Goal: Information Seeking & Learning: Find specific fact

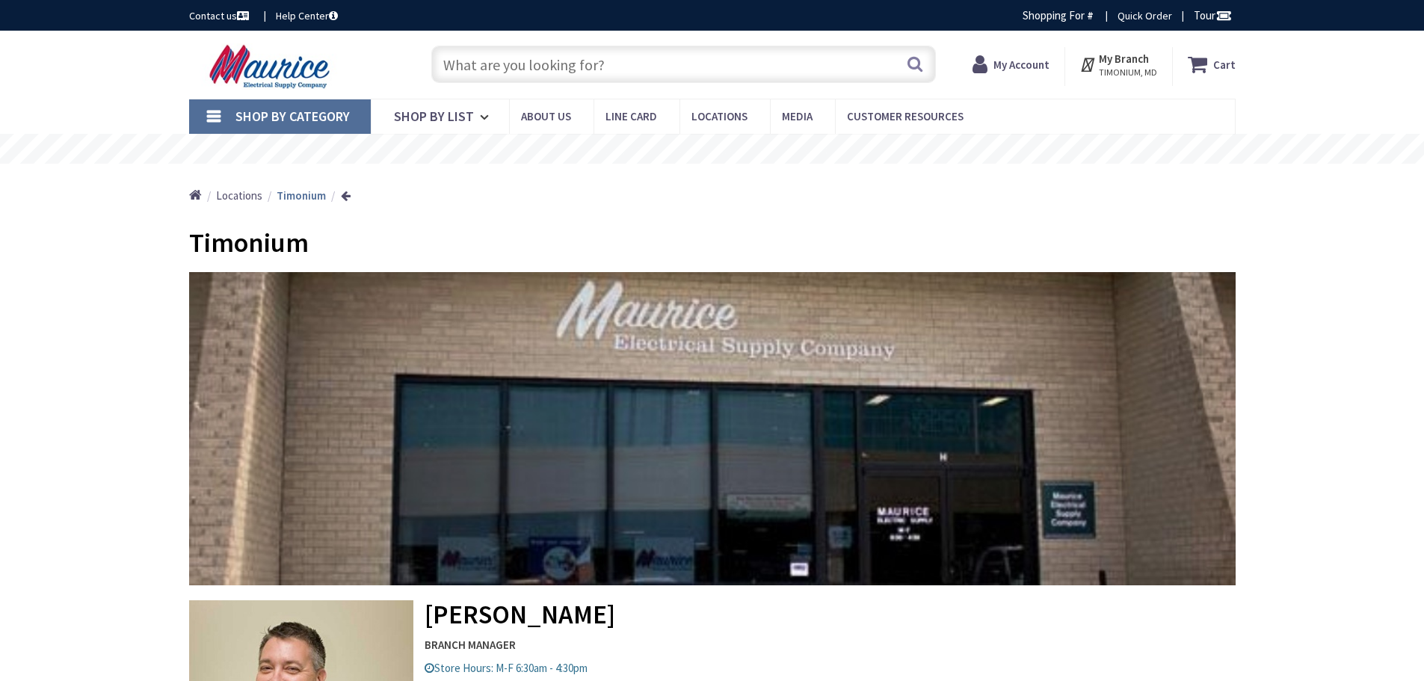
type input "[PERSON_NAME] Dr, [PERSON_NAME][GEOGRAPHIC_DATA], [GEOGRAPHIC_DATA]"
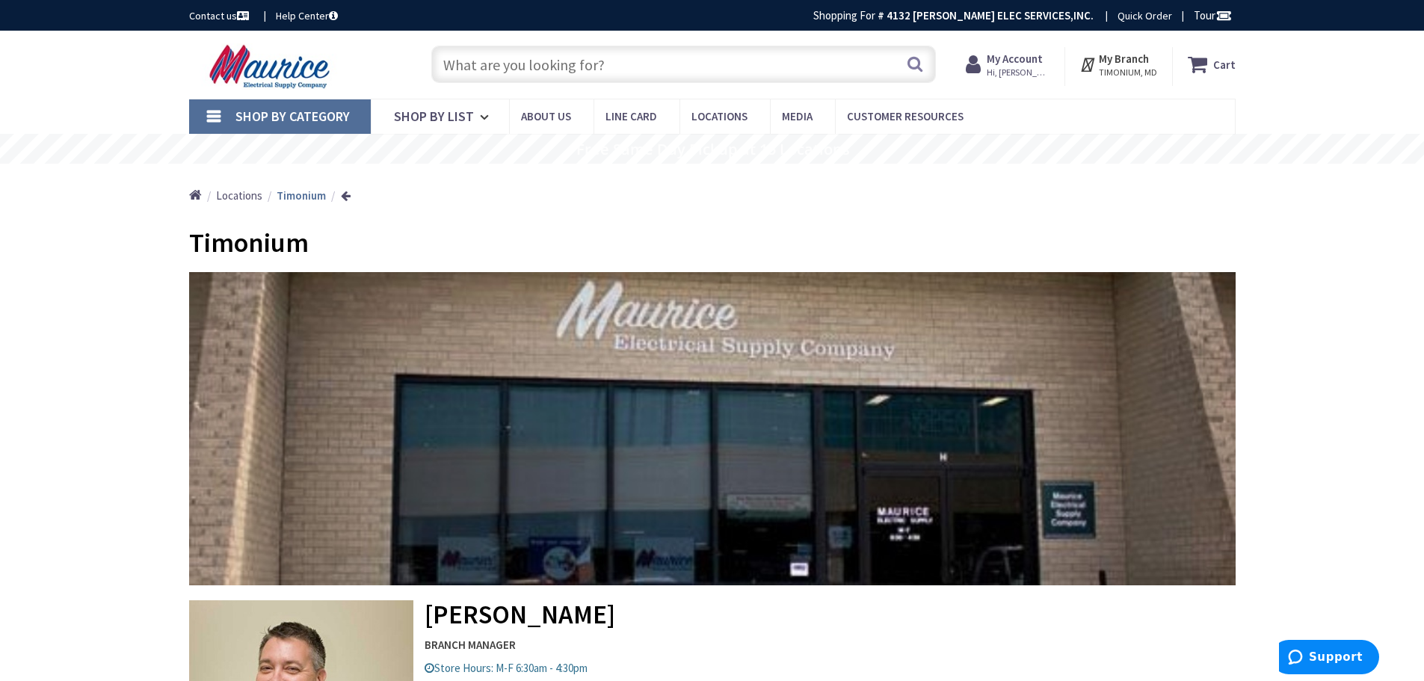
click at [660, 74] on input "text" at bounding box center [683, 64] width 505 height 37
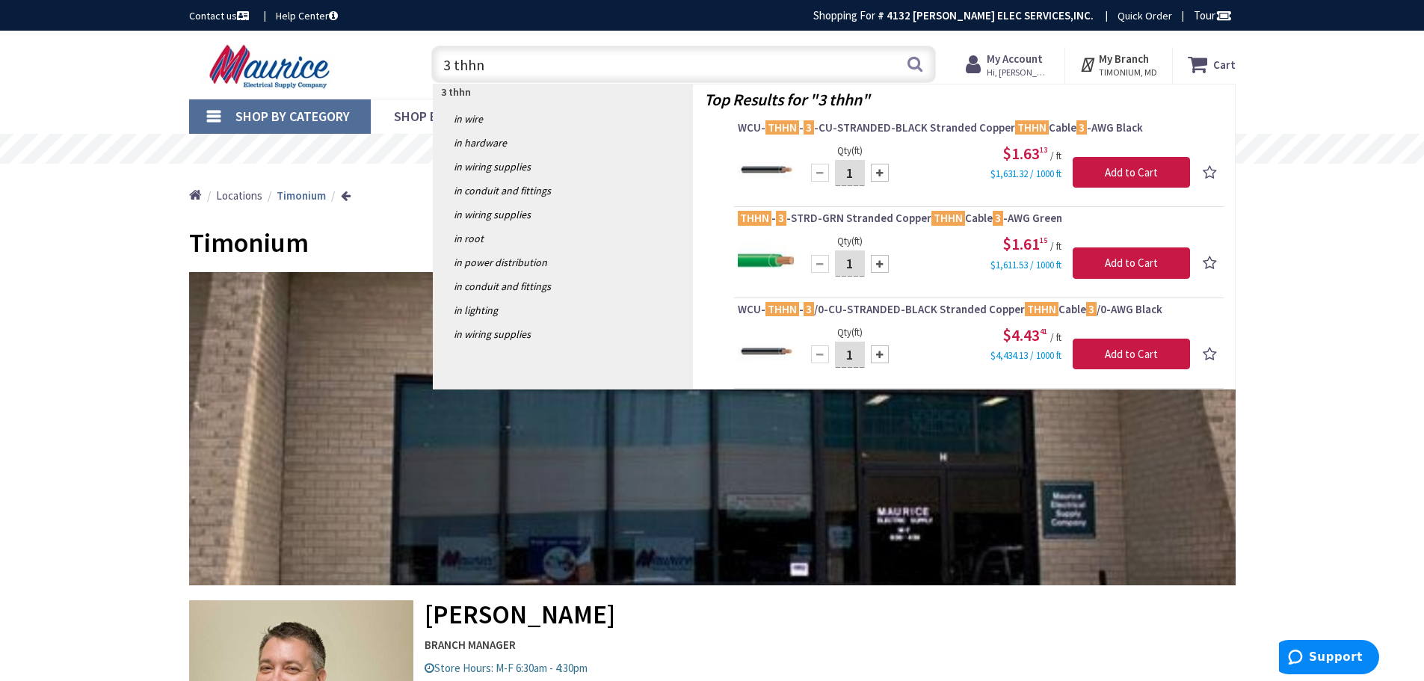
click at [453, 58] on input "3 thhn" at bounding box center [683, 64] width 505 height 37
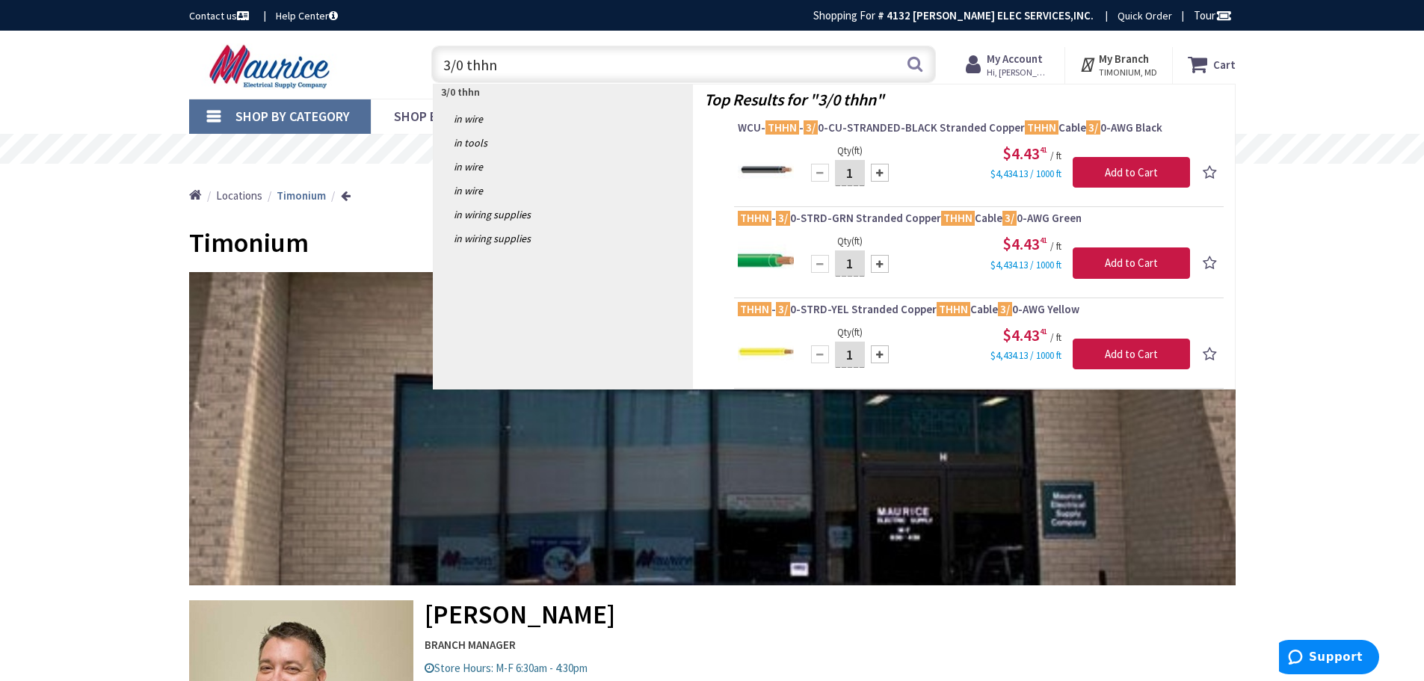
drag, startPoint x: 463, startPoint y: 69, endPoint x: 422, endPoint y: 70, distance: 40.4
click at [422, 70] on div "3/0 thhn 3/0 thhn Search" at bounding box center [680, 64] width 535 height 48
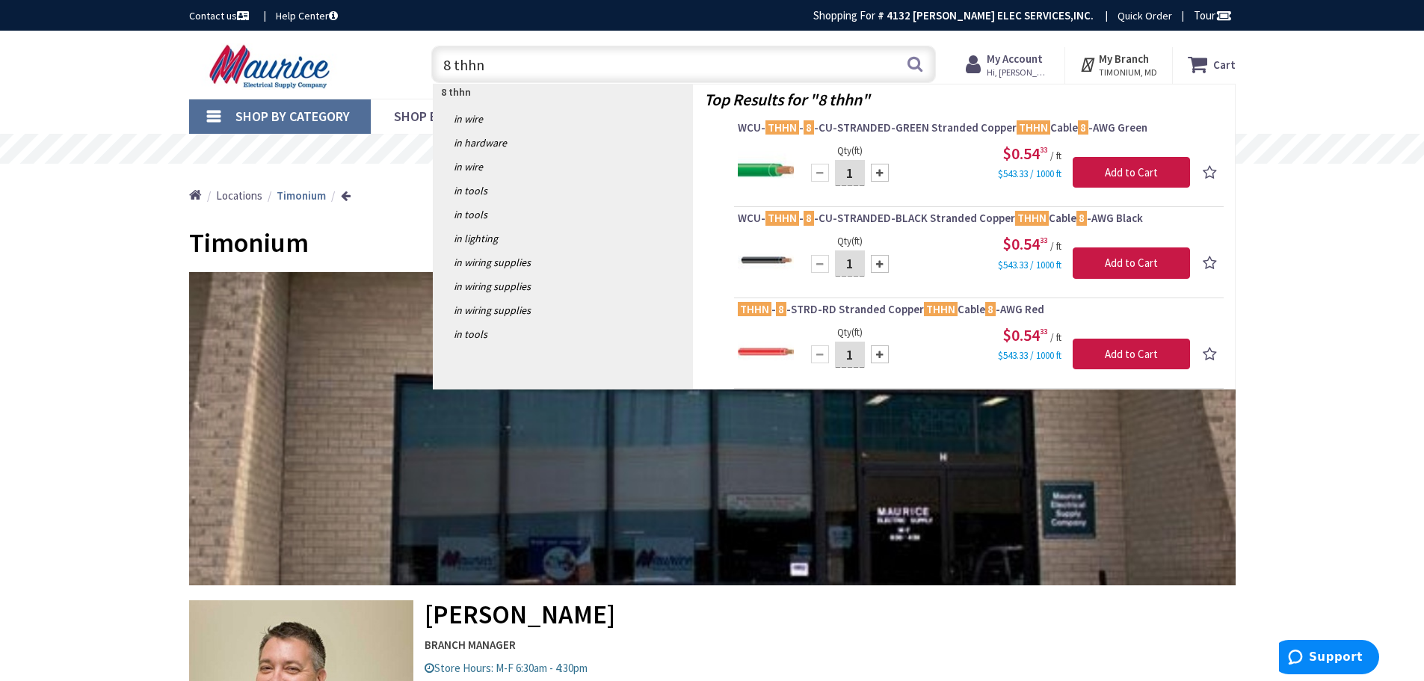
click at [449, 65] on input "8 thhn" at bounding box center [683, 64] width 505 height 37
type input "4 thhn"
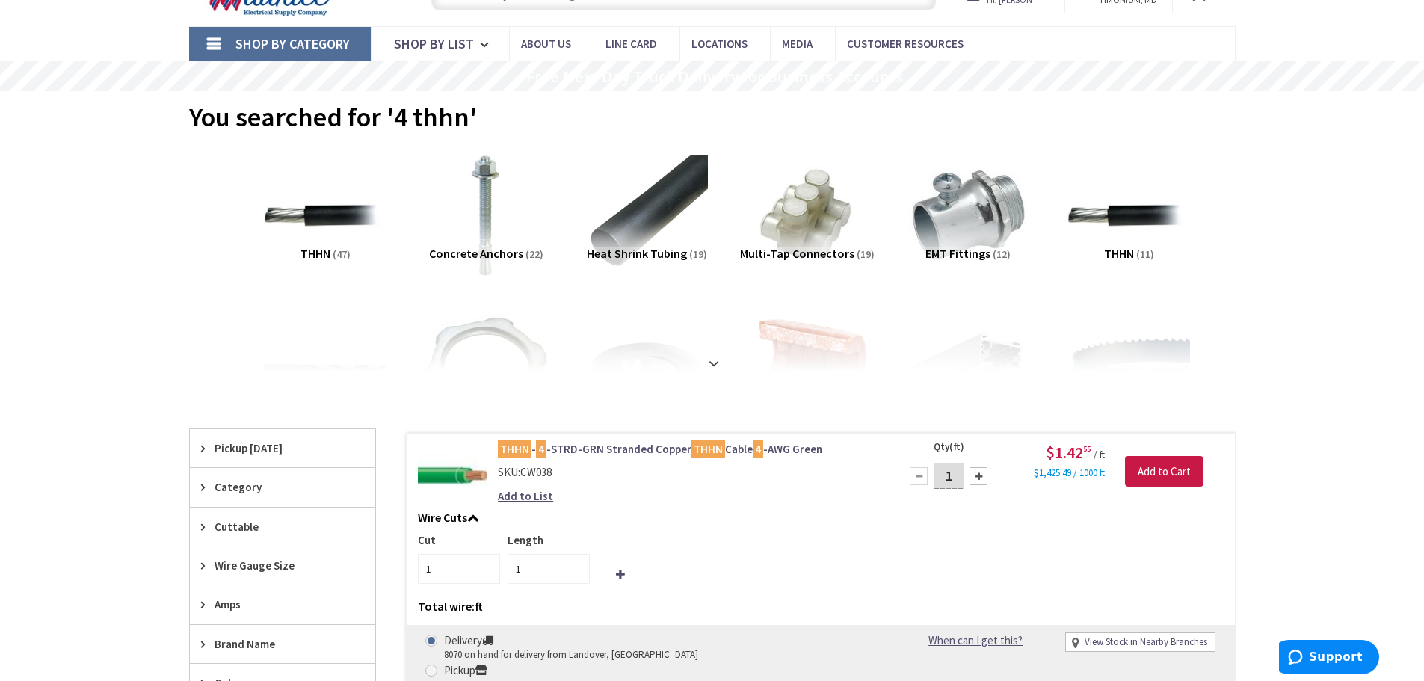
scroll to position [77, 0]
